Goal: Information Seeking & Learning: Learn about a topic

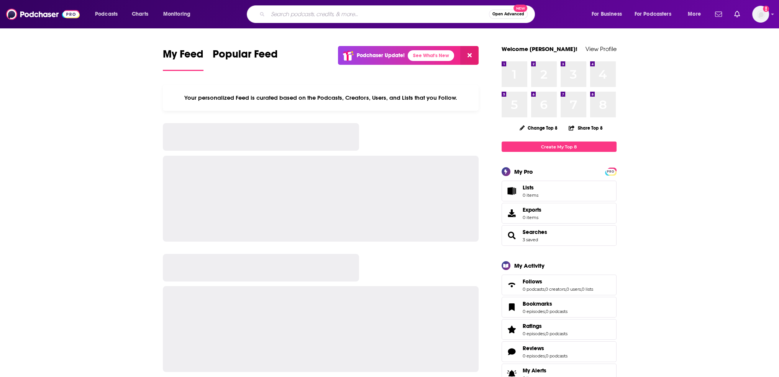
click at [299, 13] on input "Search podcasts, credits, & more..." at bounding box center [378, 14] width 221 height 12
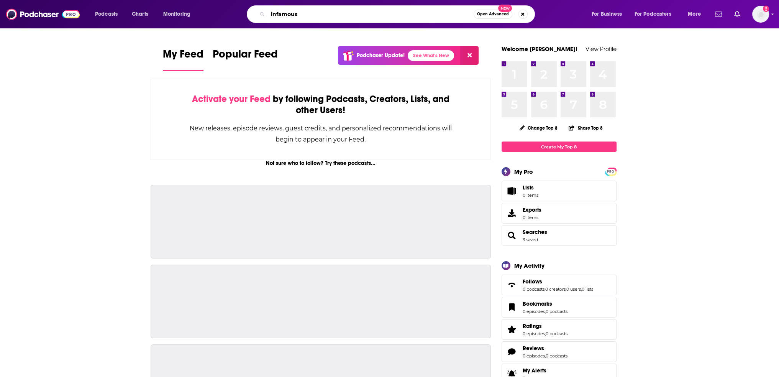
type input "infamous"
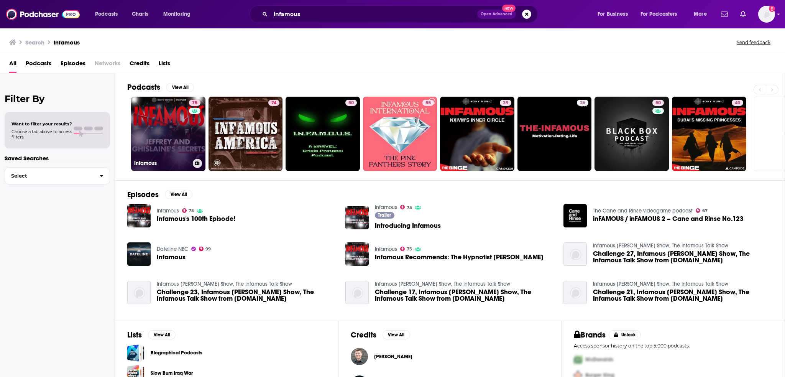
click at [173, 115] on link "75 Infamous" at bounding box center [168, 134] width 74 height 74
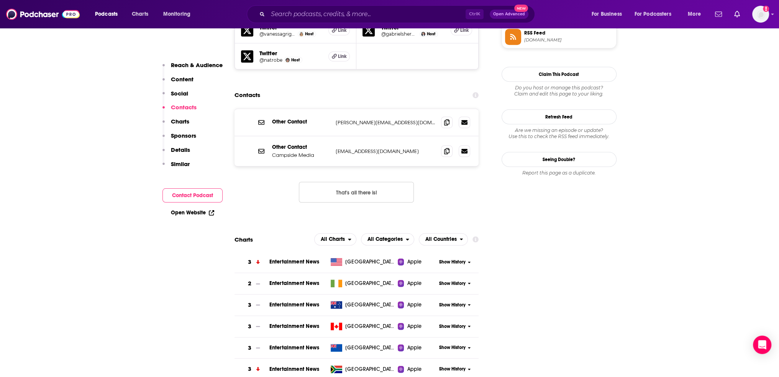
scroll to position [766, 0]
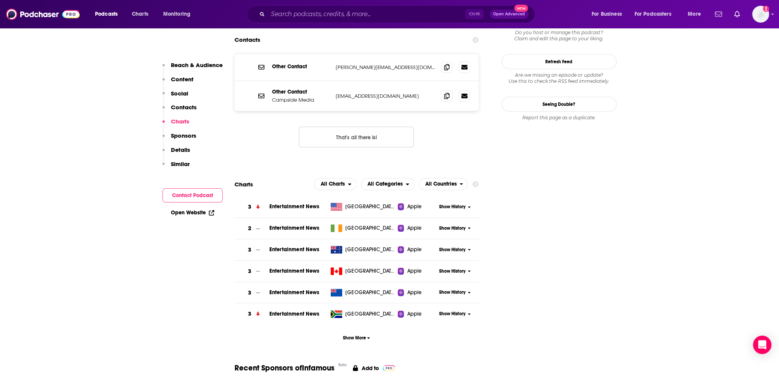
click at [455, 203] on span "Show History" at bounding box center [452, 206] width 26 height 7
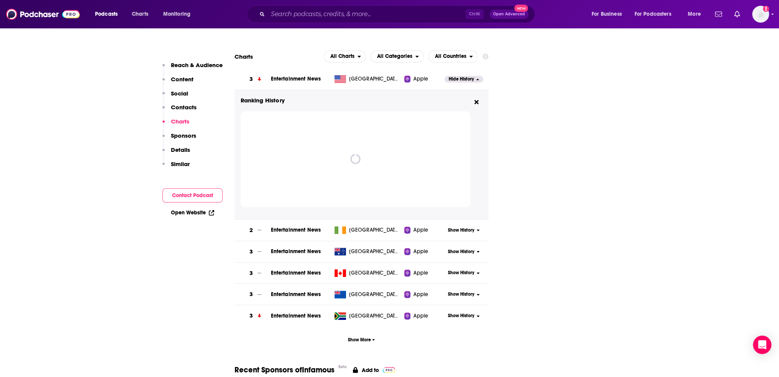
scroll to position [920, 0]
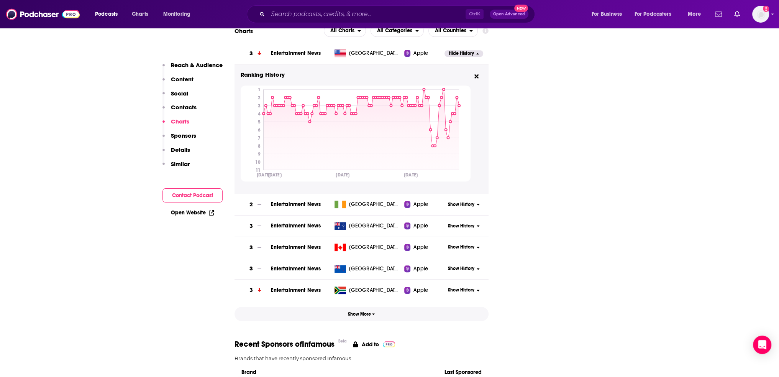
click at [362, 311] on span "Show More" at bounding box center [361, 313] width 27 height 5
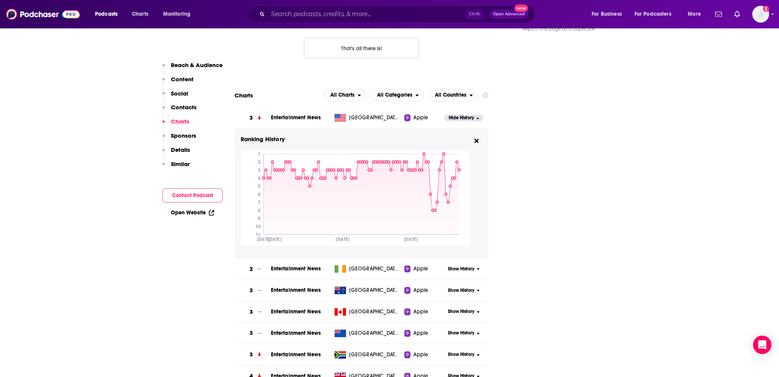
scroll to position [805, 0]
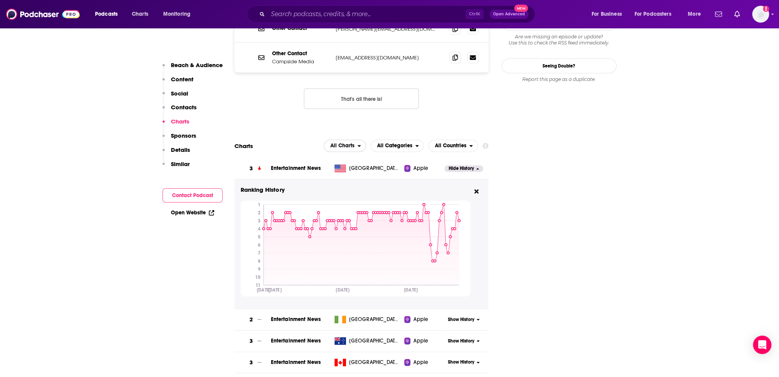
click at [351, 143] on span "All Charts" at bounding box center [342, 145] width 24 height 5
click at [337, 152] on div "All Charts Apple Charts Spotify Charts" at bounding box center [345, 169] width 43 height 35
click at [345, 176] on span "Spotify Charts" at bounding box center [344, 178] width 33 height 5
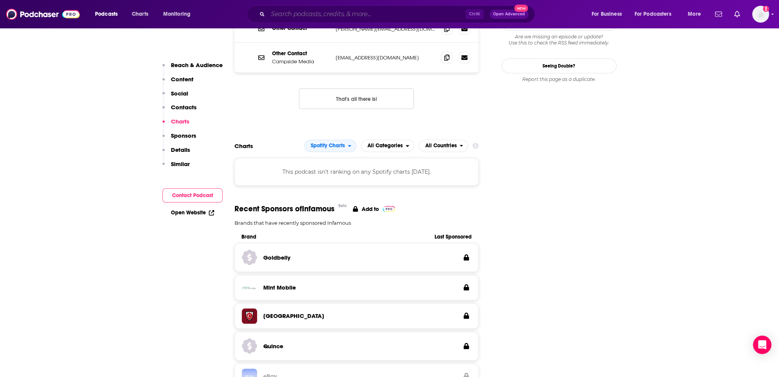
click at [320, 15] on input "Search podcasts, credits, & more..." at bounding box center [367, 14] width 198 height 12
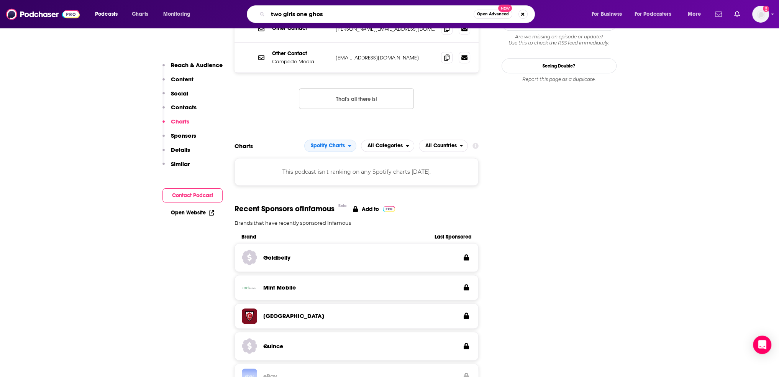
type input "two girls one ghost"
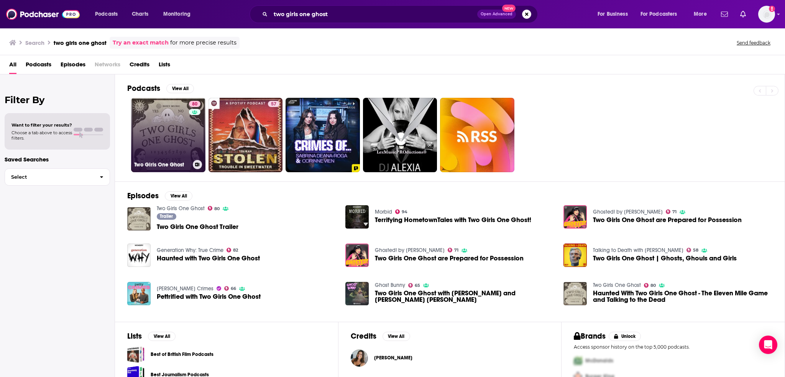
click at [189, 137] on div "80" at bounding box center [195, 130] width 13 height 59
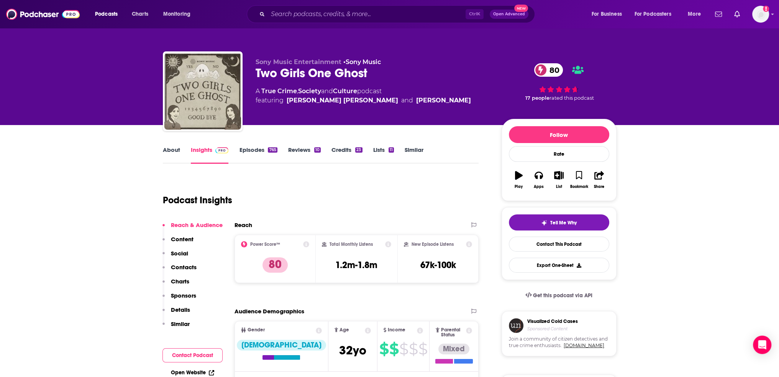
scroll to position [153, 0]
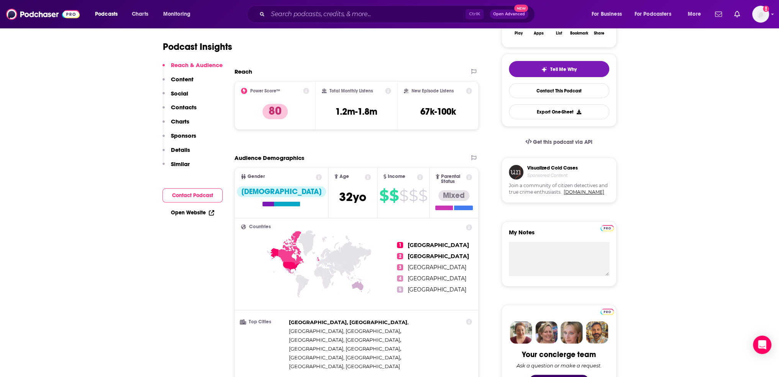
click at [184, 118] on p "Charts" at bounding box center [180, 121] width 18 height 7
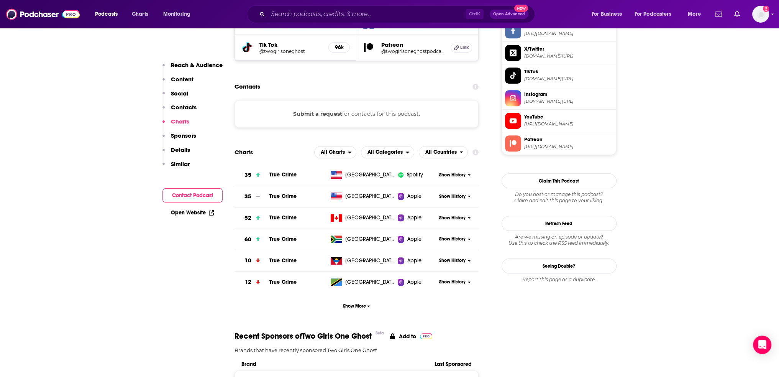
scroll to position [742, 0]
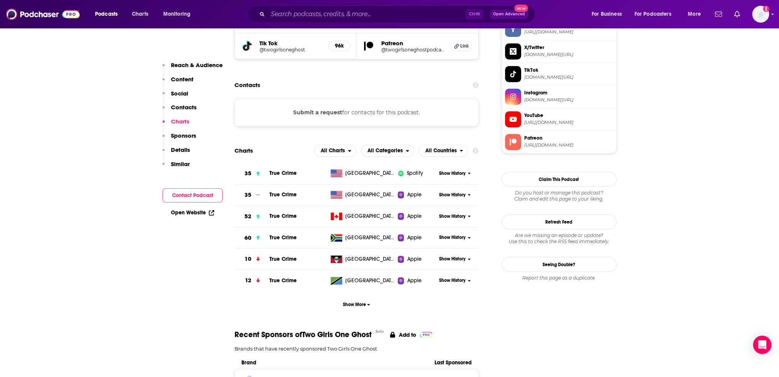
click at [446, 164] on div "Show History" at bounding box center [457, 173] width 42 height 19
click at [460, 170] on span "Show History" at bounding box center [452, 173] width 26 height 7
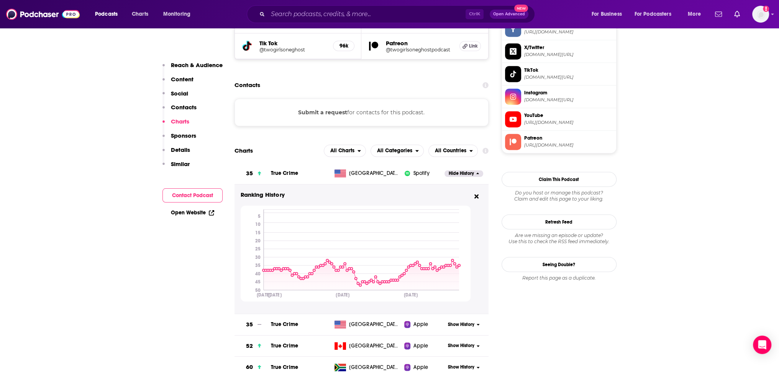
click at [463, 321] on span "Show History" at bounding box center [461, 324] width 26 height 7
